Goal: Information Seeking & Learning: Learn about a topic

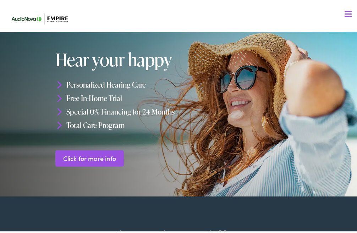
click at [350, 15] on div "Menu Close Schedule an Appointment Take Online [MEDICAL_DATA] Contact Us Find a…" at bounding box center [181, 102] width 362 height 204
click at [345, 13] on div at bounding box center [347, 12] width 7 height 7
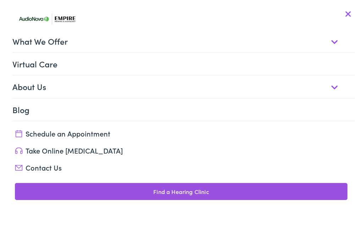
click at [125, 45] on link "What We Offer" at bounding box center [183, 39] width 342 height 22
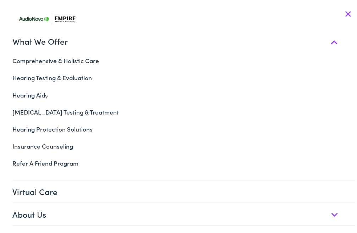
click at [126, 45] on link "What We Offer" at bounding box center [183, 39] width 342 height 22
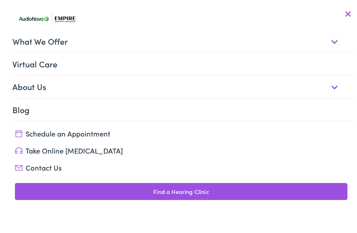
click at [129, 62] on link "Virtual Care" at bounding box center [183, 62] width 342 height 22
